Goal: Task Accomplishment & Management: Complete application form

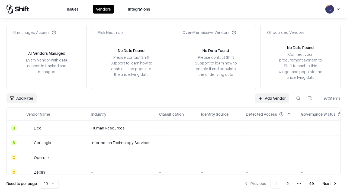
click at [272, 98] on link "Add Vendor" at bounding box center [272, 99] width 34 height 10
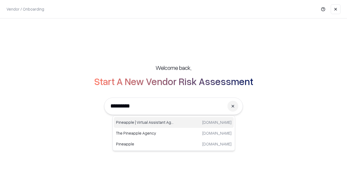
click at [174, 123] on div "Pineapple | Virtual Assistant Agency [DOMAIN_NAME]" at bounding box center [174, 122] width 120 height 11
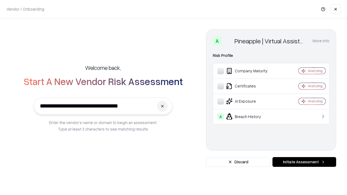
type input "**********"
click at [304, 162] on button "Initiate Assessment" at bounding box center [304, 162] width 64 height 10
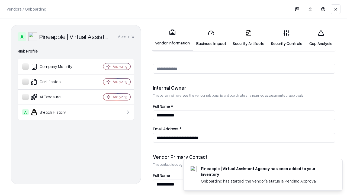
scroll to position [281, 0]
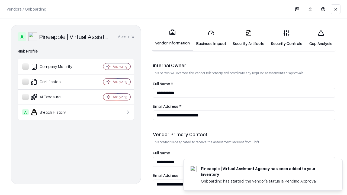
click at [211, 38] on link "Business Impact" at bounding box center [211, 37] width 36 height 25
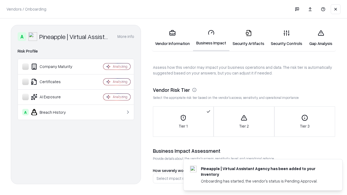
click at [248, 38] on link "Security Artifacts" at bounding box center [248, 37] width 38 height 25
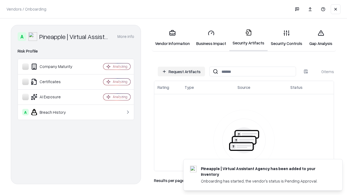
click at [181, 72] on button "Request Artifacts" at bounding box center [181, 72] width 47 height 10
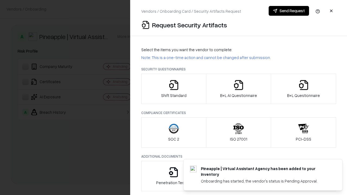
click at [173, 89] on icon "button" at bounding box center [173, 85] width 11 height 11
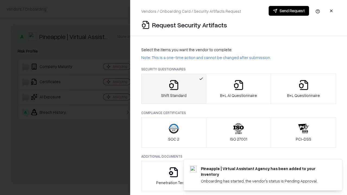
click at [289, 11] on button "Send Request" at bounding box center [289, 11] width 40 height 10
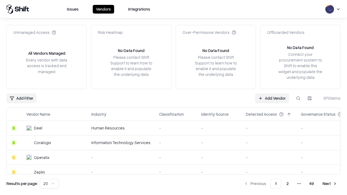
click at [298, 98] on button at bounding box center [298, 99] width 10 height 10
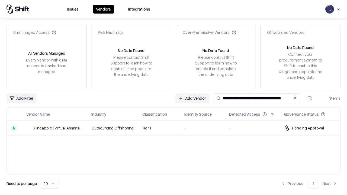
type input "**********"
click at [177, 128] on td "Tier 1" at bounding box center [159, 128] width 42 height 15
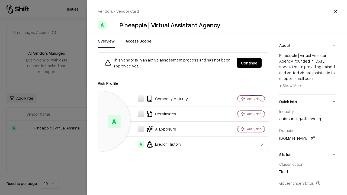
click at [249, 63] on button "Continue" at bounding box center [249, 63] width 25 height 10
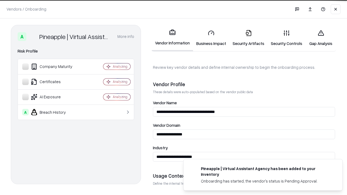
click at [248, 38] on link "Security Artifacts" at bounding box center [248, 37] width 38 height 25
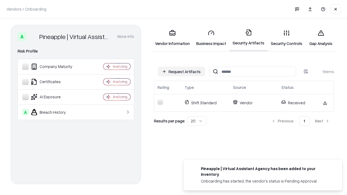
click at [286, 38] on link "Security Controls" at bounding box center [287, 37] width 38 height 25
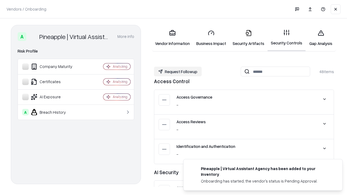
click at [178, 72] on button "Request Followup" at bounding box center [178, 72] width 48 height 10
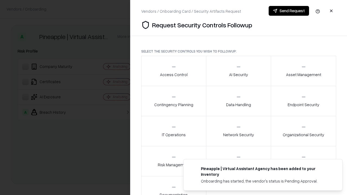
click at [173, 71] on div "Access Control" at bounding box center [174, 70] width 28 height 13
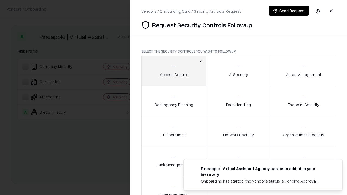
click at [289, 11] on button "Send Request" at bounding box center [289, 11] width 40 height 10
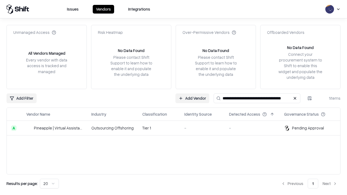
type input "**********"
click at [177, 128] on td "Tier 1" at bounding box center [159, 128] width 42 height 15
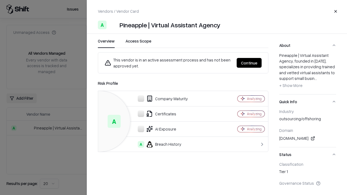
click at [249, 63] on button "Continue" at bounding box center [249, 63] width 25 height 10
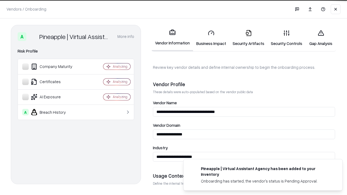
click at [321, 38] on link "Gap Analysis" at bounding box center [320, 37] width 31 height 25
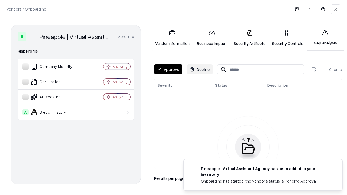
click at [168, 69] on button "Approve" at bounding box center [168, 70] width 28 height 10
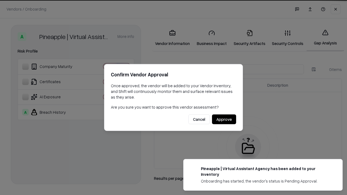
click at [224, 119] on button "Approve" at bounding box center [224, 120] width 24 height 10
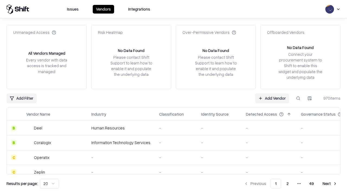
type input "**********"
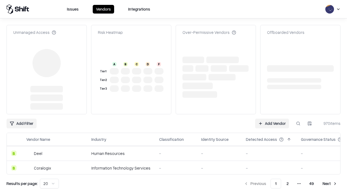
click at [272, 124] on link "Add Vendor" at bounding box center [272, 124] width 34 height 10
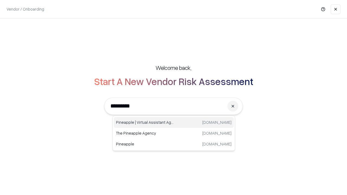
click at [174, 123] on div "Pineapple | Virtual Assistant Agency [DOMAIN_NAME]" at bounding box center [174, 122] width 120 height 11
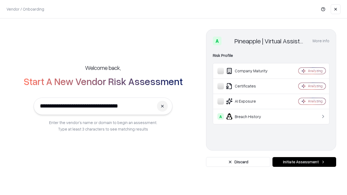
type input "**********"
click at [304, 162] on button "Initiate Assessment" at bounding box center [304, 162] width 64 height 10
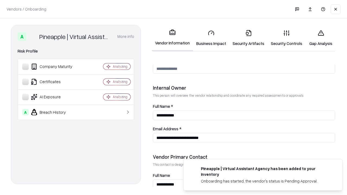
scroll to position [281, 0]
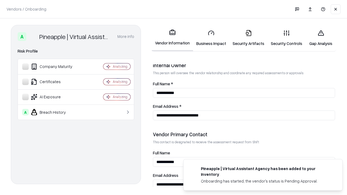
click at [321, 38] on link "Gap Analysis" at bounding box center [320, 37] width 31 height 25
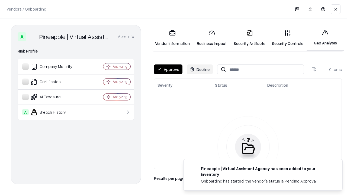
click at [168, 69] on button "Approve" at bounding box center [168, 70] width 28 height 10
